Goal: Transaction & Acquisition: Purchase product/service

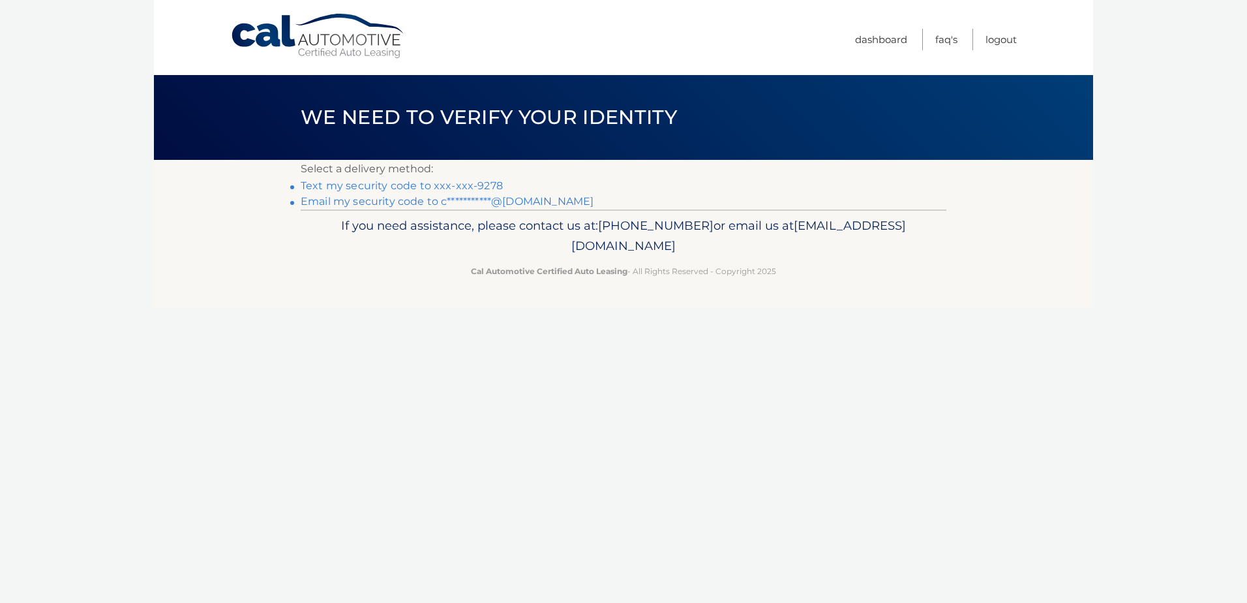
click at [404, 197] on link "**********" at bounding box center [447, 201] width 293 height 12
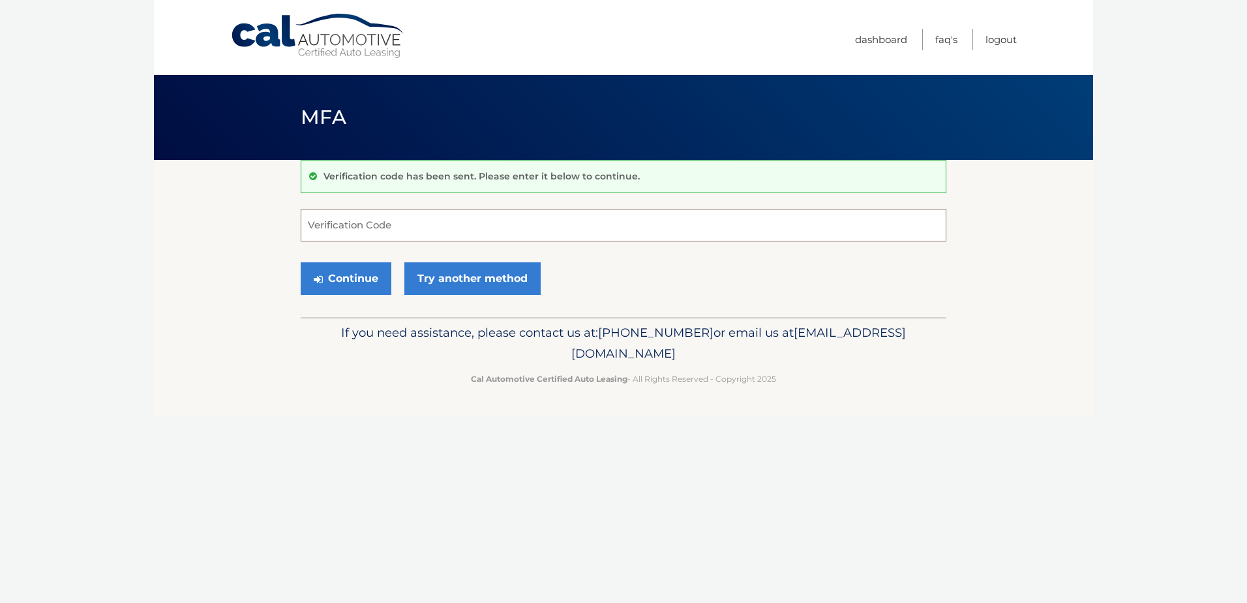
click at [357, 221] on input "Verification Code" at bounding box center [624, 225] width 646 height 33
type input "787352"
click at [351, 281] on button "Continue" at bounding box center [346, 278] width 91 height 33
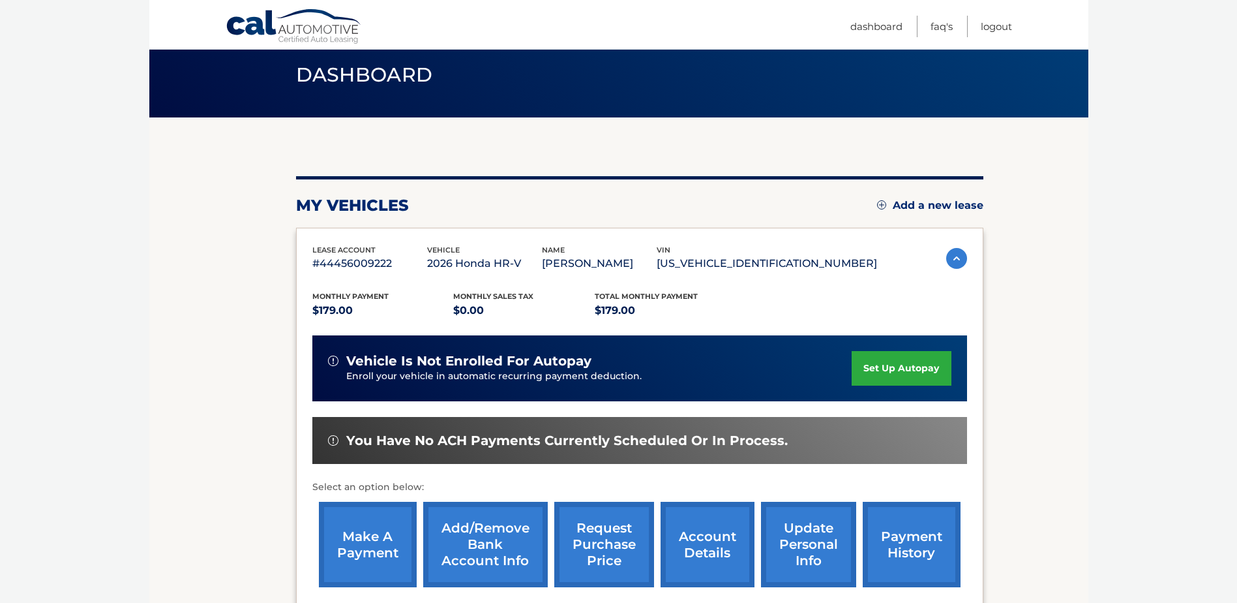
scroll to position [65, 0]
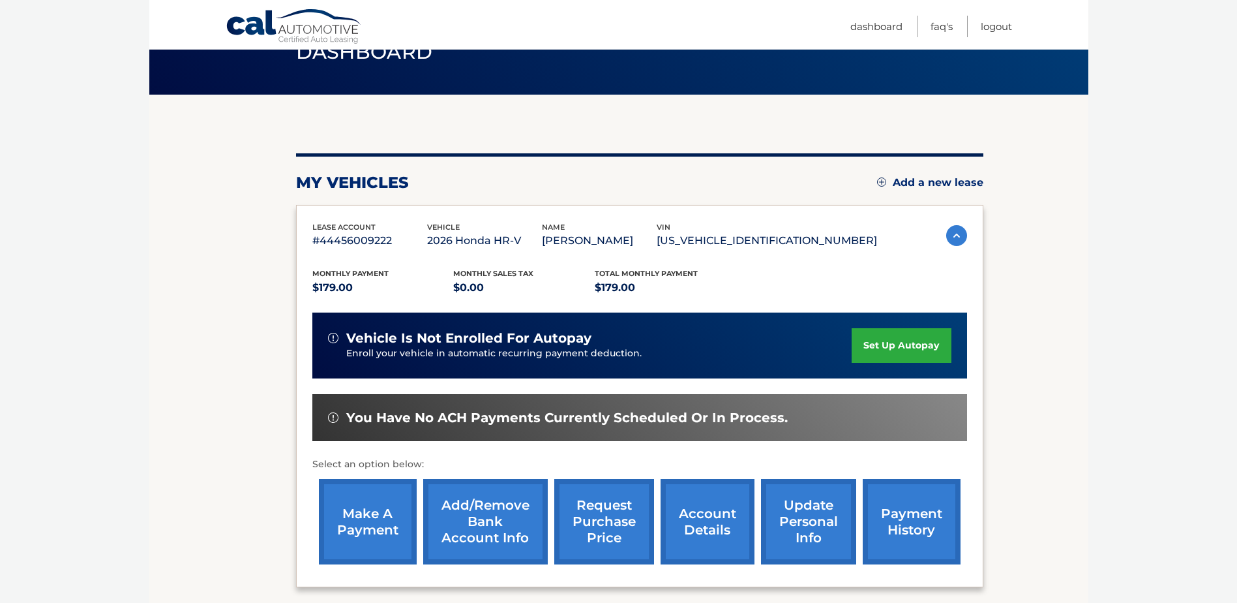
click at [368, 514] on link "make a payment" at bounding box center [368, 521] width 98 height 85
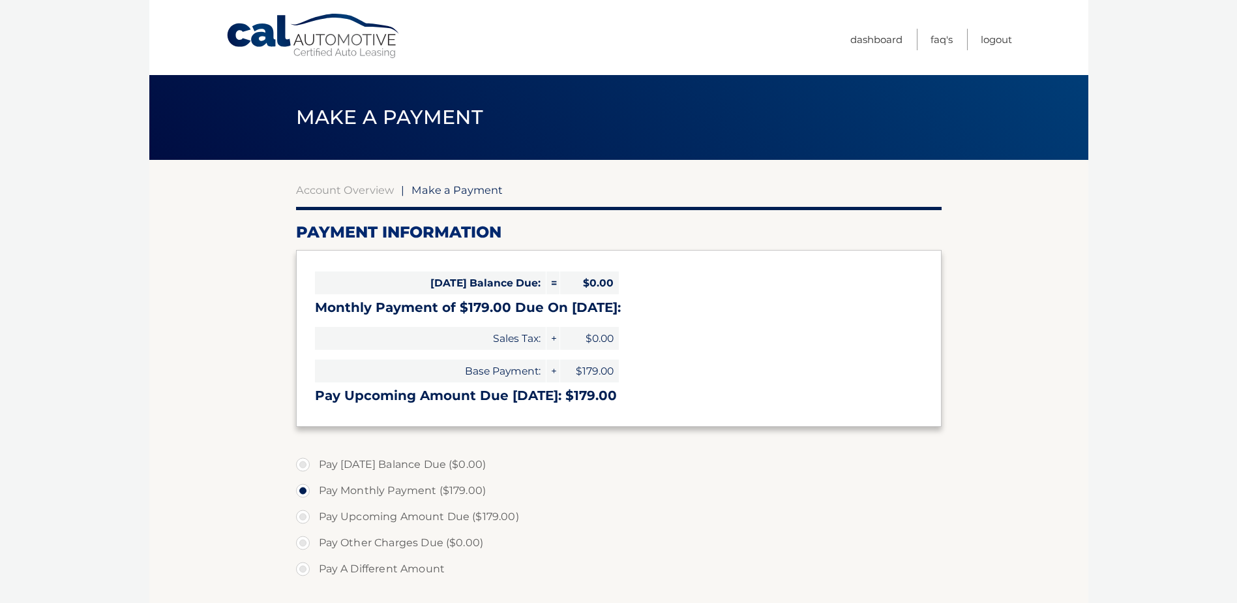
select select "Zjg0MDExYTYtMDllYi00NWM1LWEwYTctZDI4ZTU4ZDM1NDVi"
click at [303, 515] on label "Pay Upcoming Amount Due ($179.00)" at bounding box center [619, 516] width 646 height 26
click at [303, 515] on input "Pay Upcoming Amount Due ($179.00)" at bounding box center [307, 513] width 13 height 21
radio input "true"
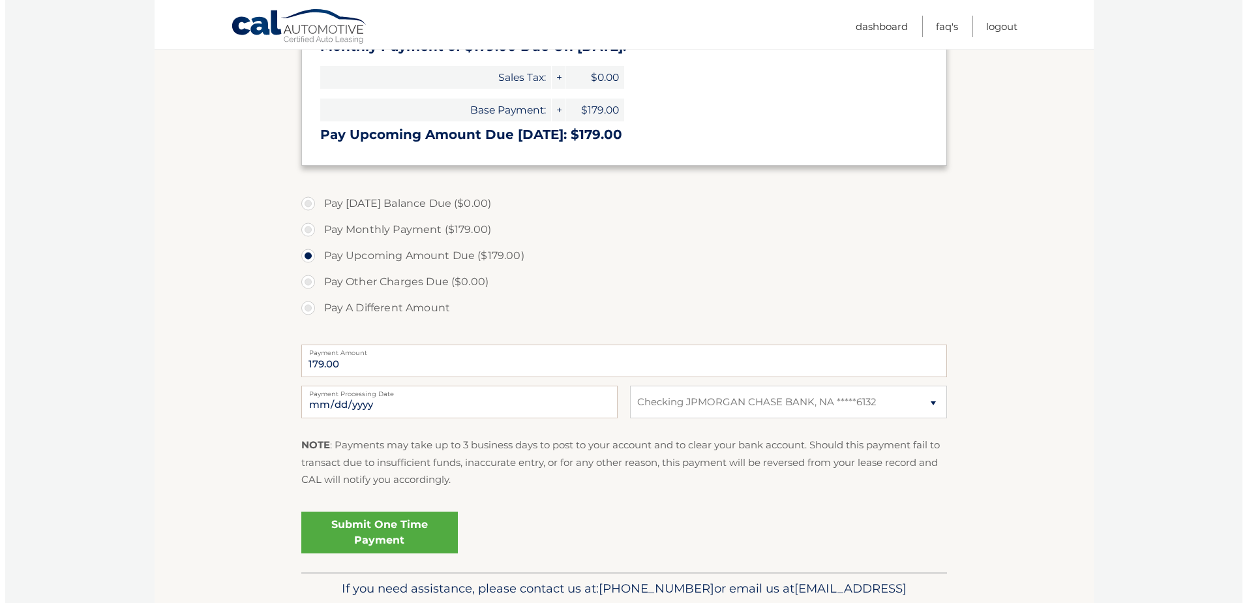
scroll to position [326, 0]
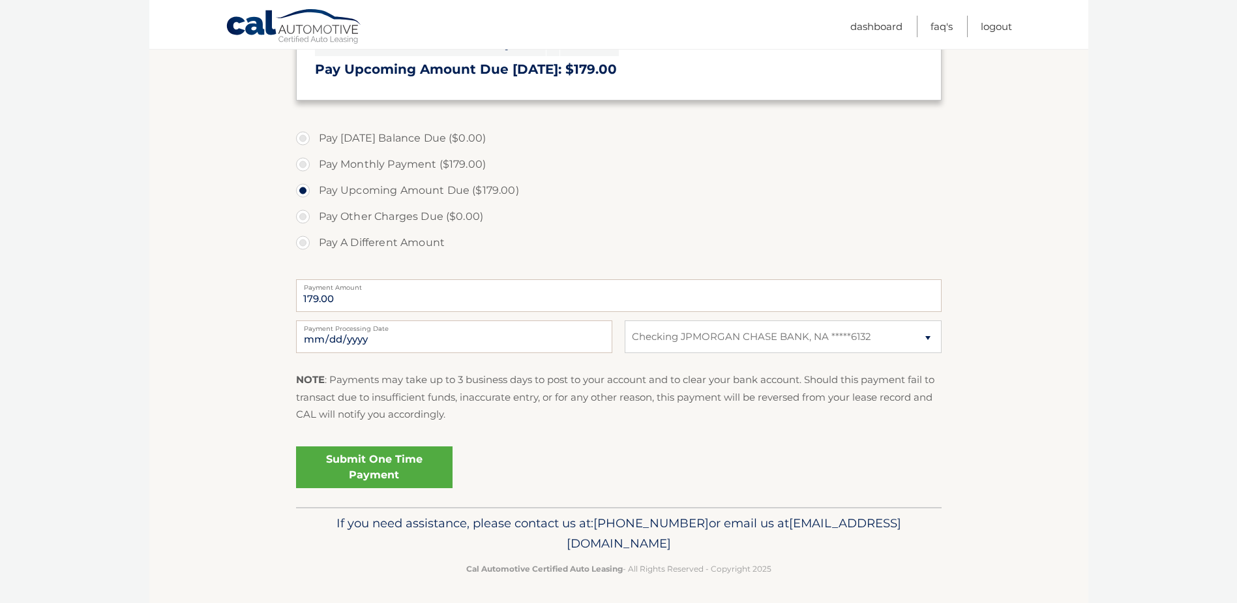
click at [376, 460] on link "Submit One Time Payment" at bounding box center [374, 467] width 156 height 42
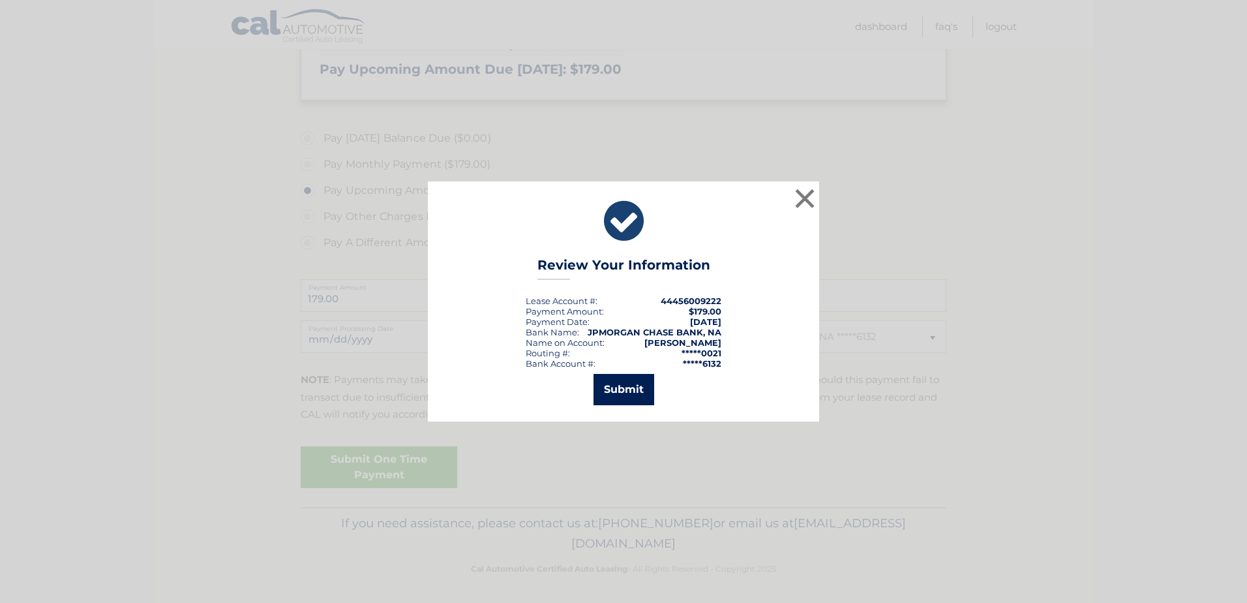
click at [626, 387] on button "Submit" at bounding box center [623, 389] width 61 height 31
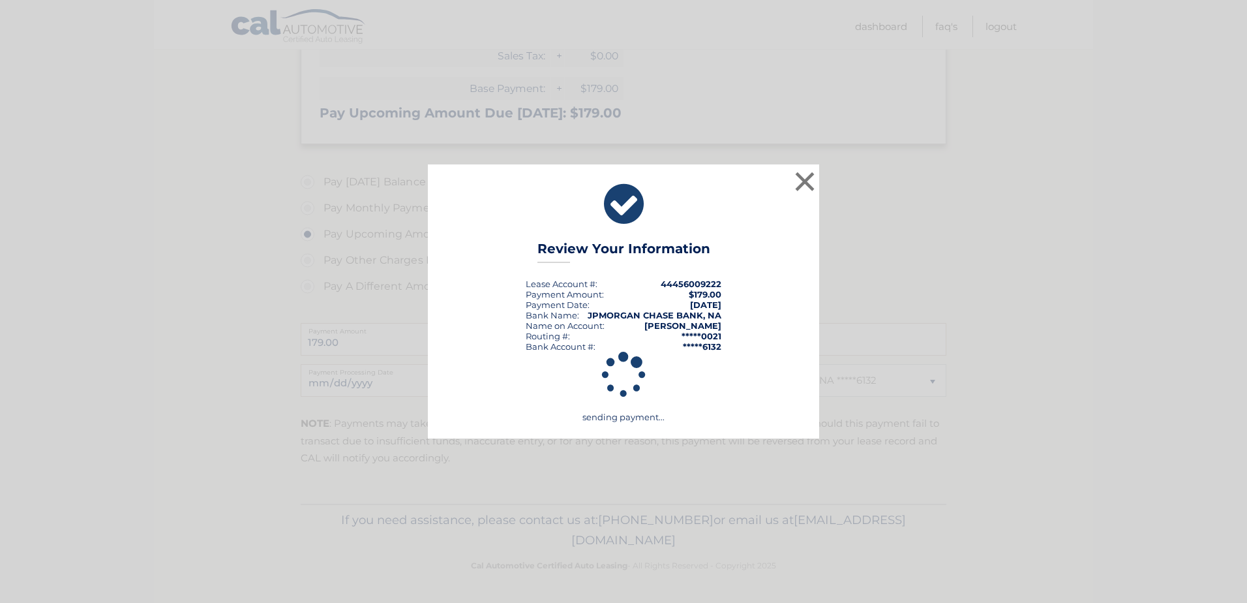
scroll to position [282, 0]
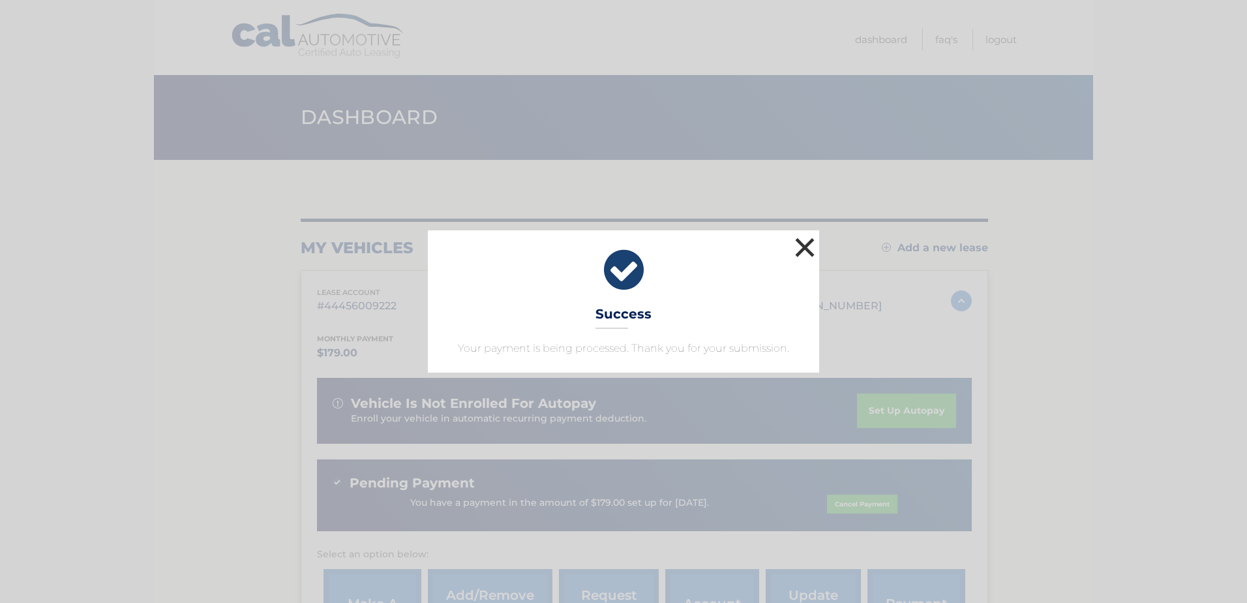
click at [803, 243] on button "×" at bounding box center [805, 247] width 26 height 26
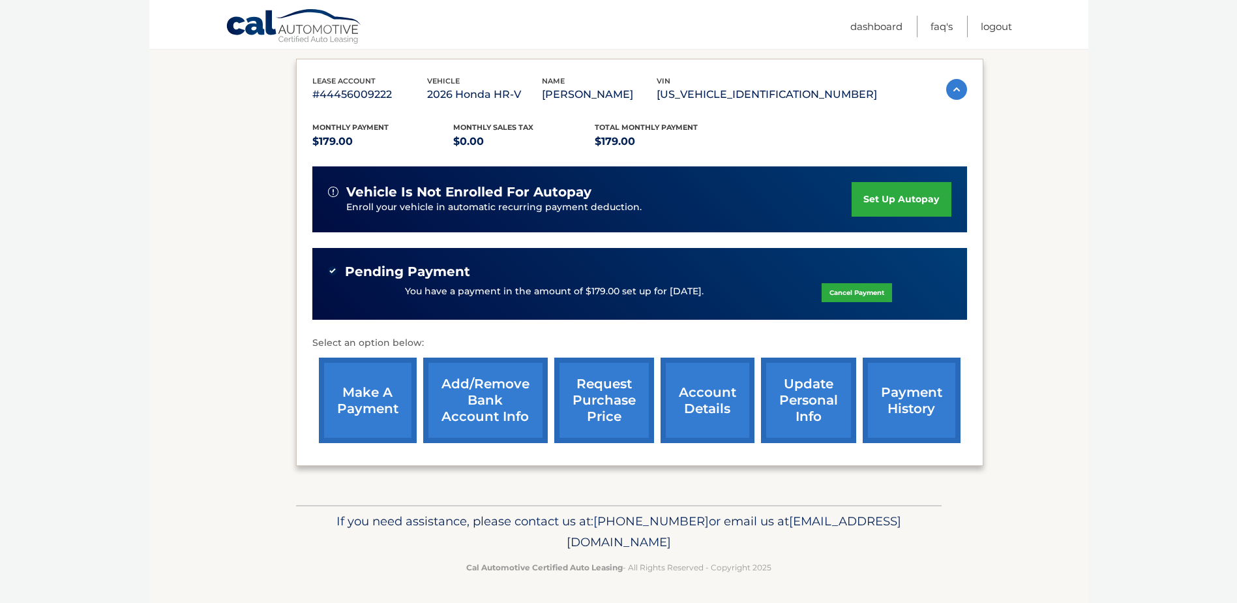
scroll to position [213, 0]
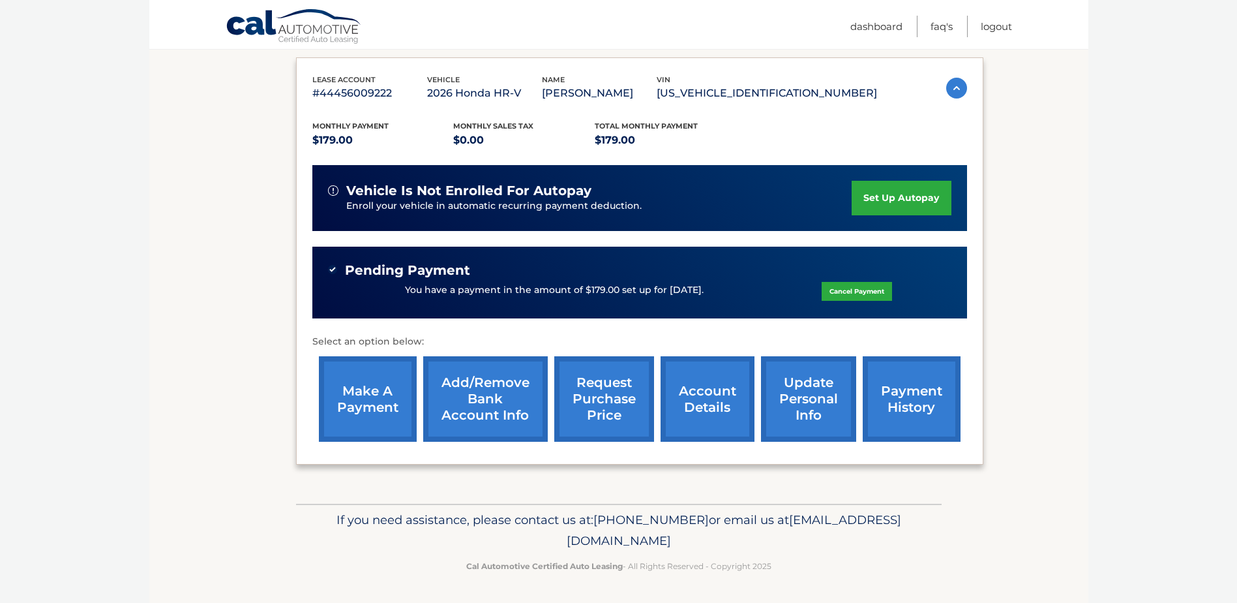
click at [908, 391] on link "payment history" at bounding box center [912, 398] width 98 height 85
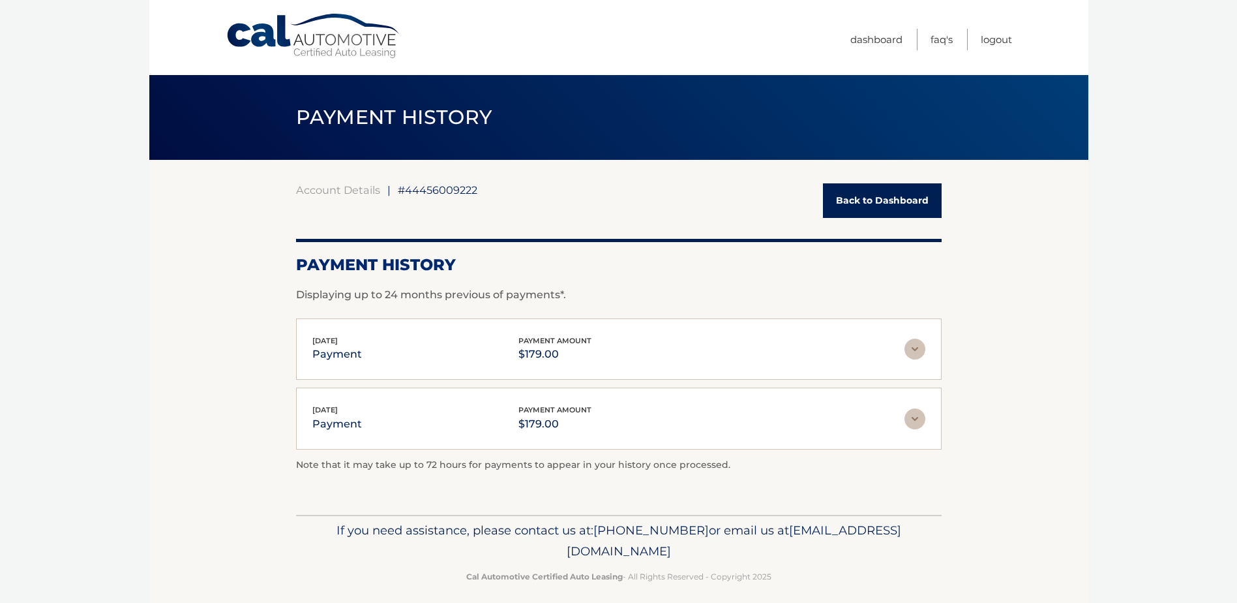
click at [889, 198] on link "Back to Dashboard" at bounding box center [882, 200] width 119 height 35
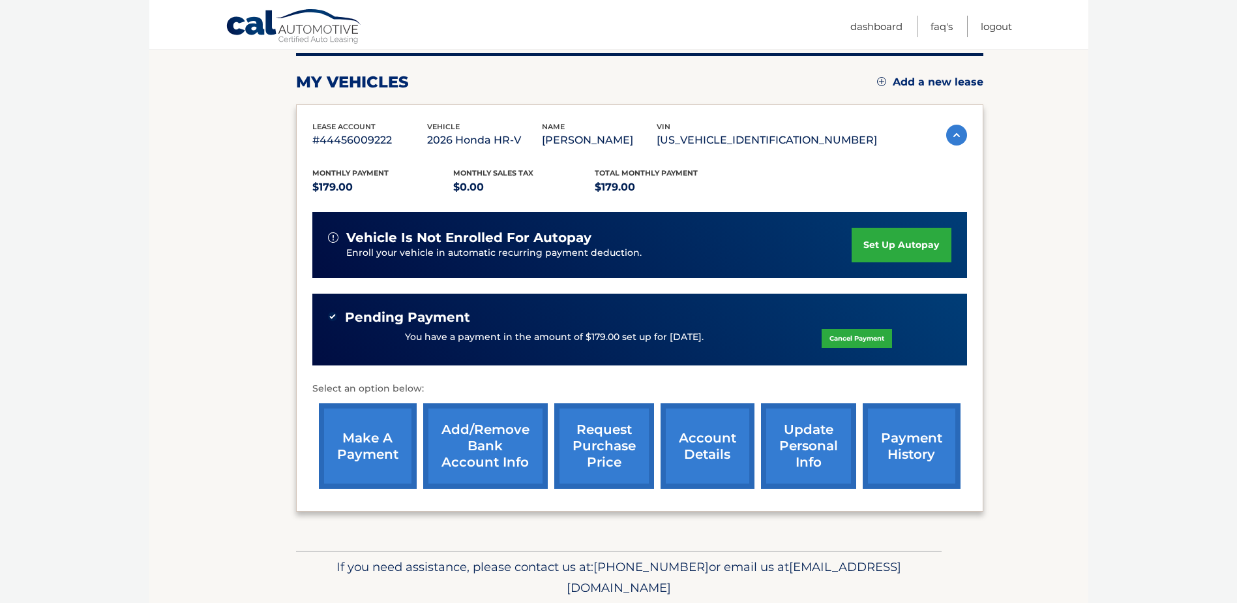
scroll to position [196, 0]
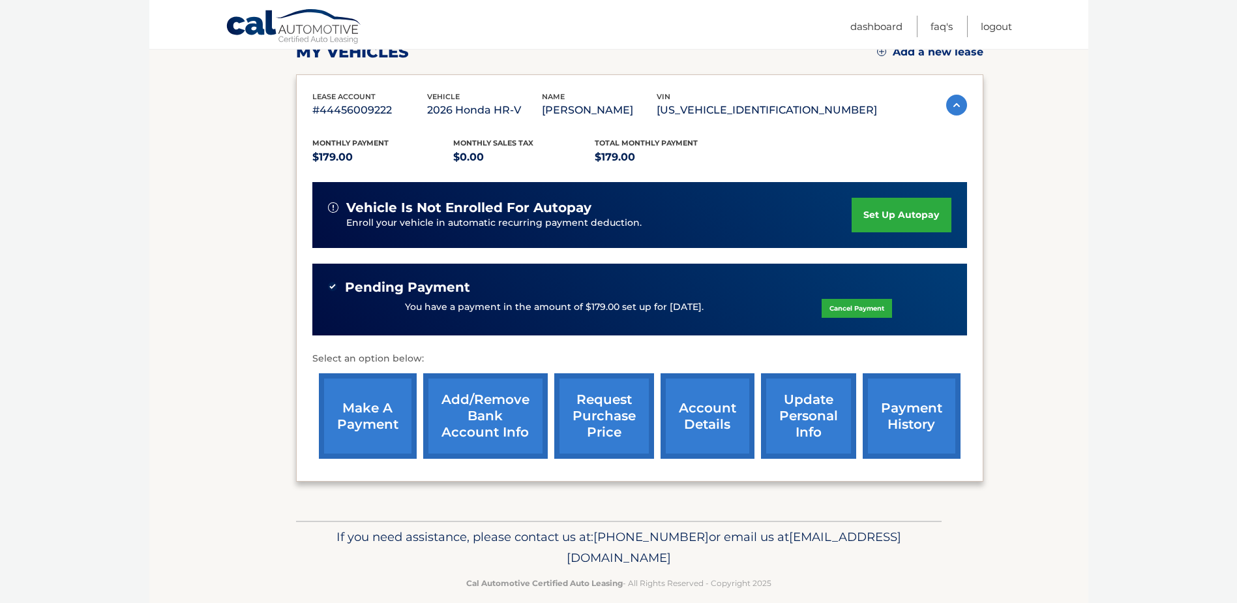
click at [707, 409] on link "account details" at bounding box center [708, 415] width 94 height 85
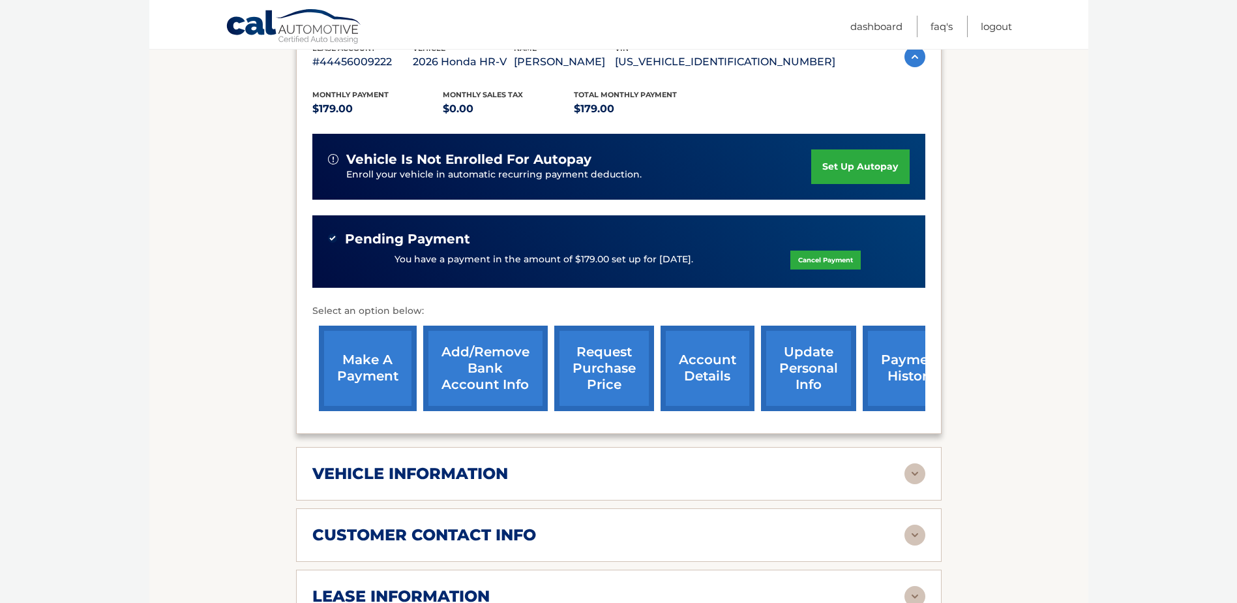
scroll to position [391, 0]
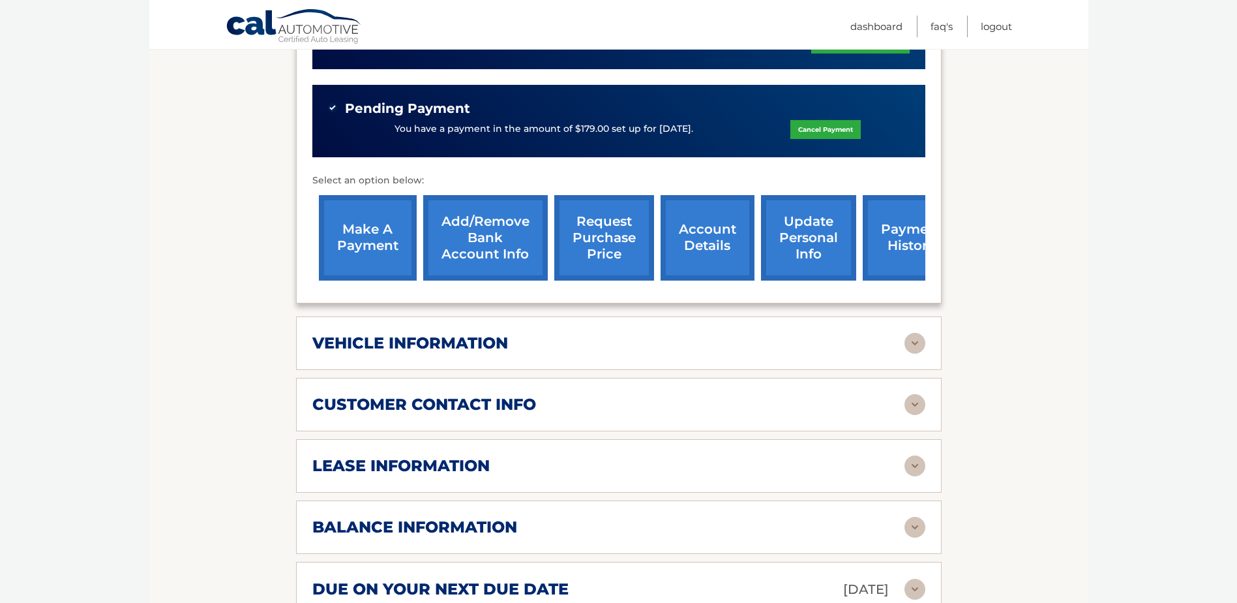
click at [916, 461] on img at bounding box center [914, 465] width 21 height 21
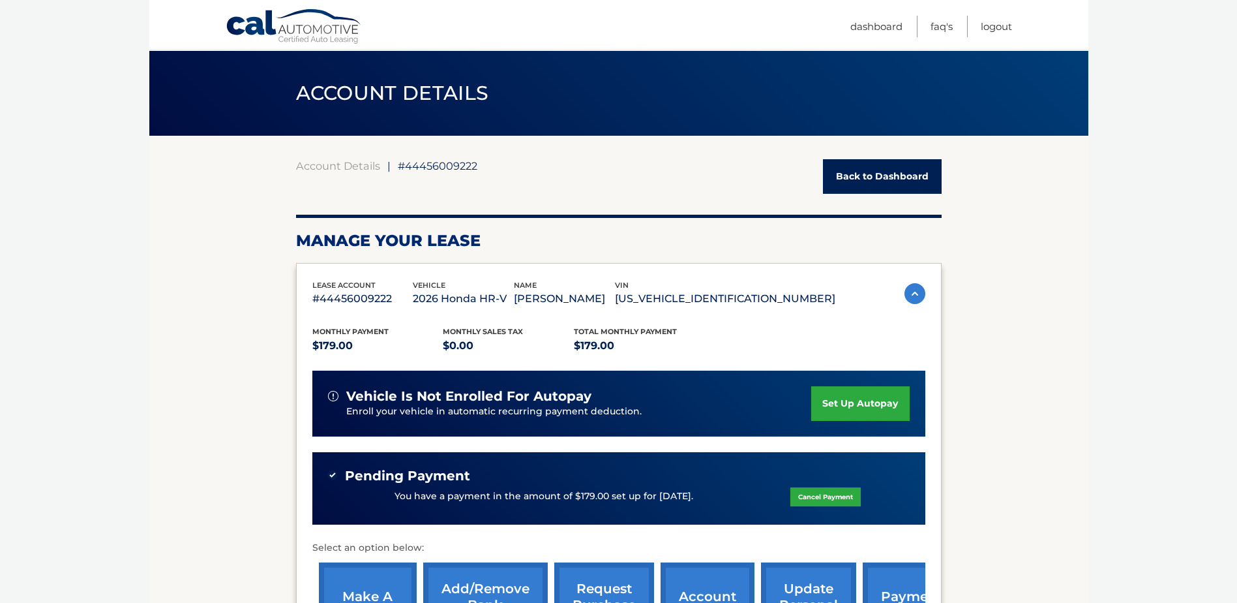
scroll to position [0, 0]
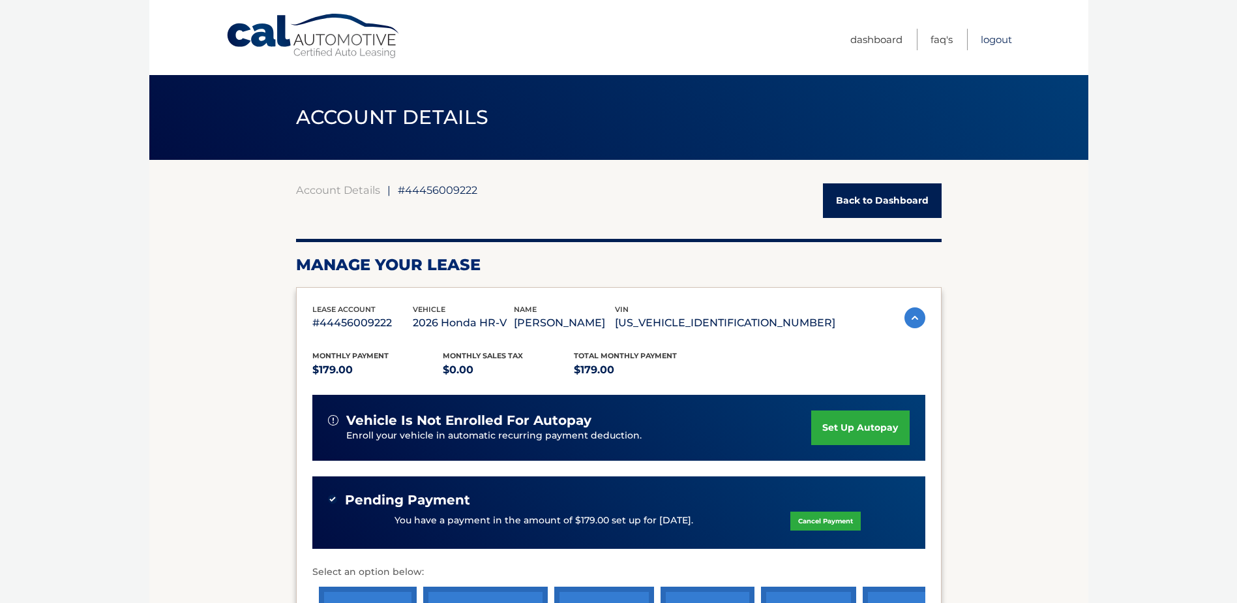
click at [996, 39] on link "Logout" at bounding box center [996, 40] width 31 height 22
